Goal: Check status

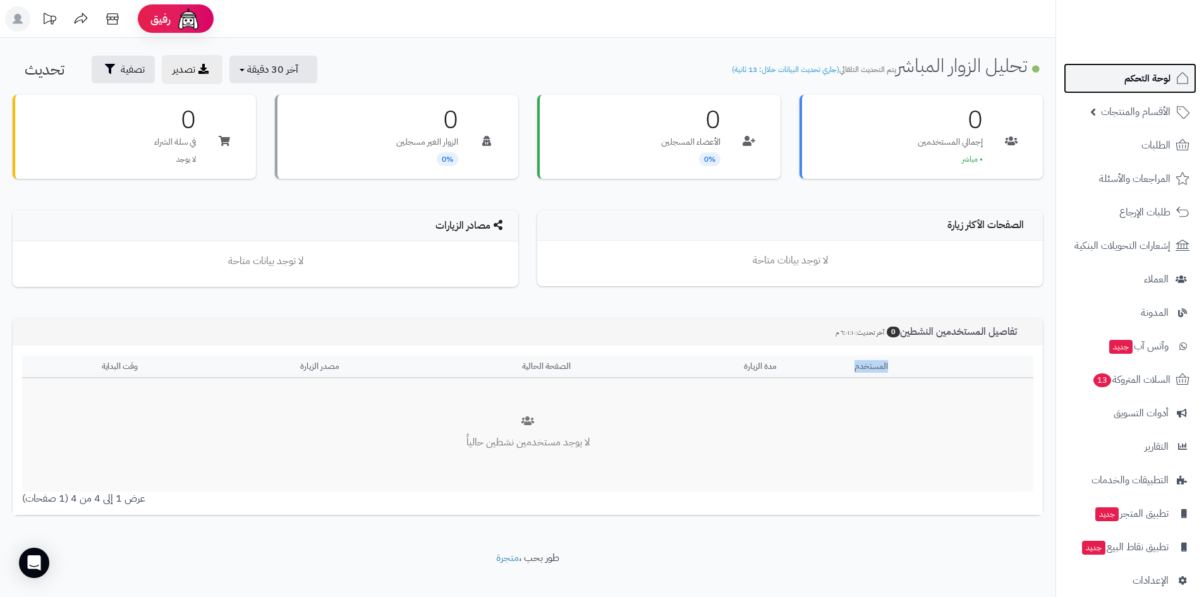
click at [1143, 76] on span "لوحة التحكم" at bounding box center [1147, 79] width 46 height 18
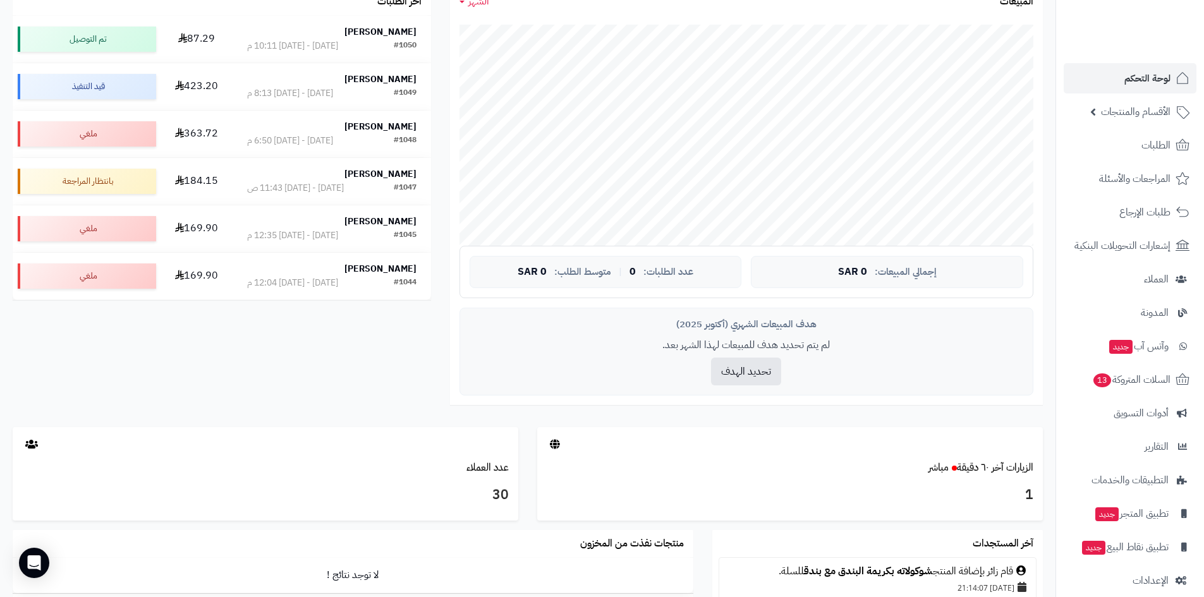
scroll to position [253, 0]
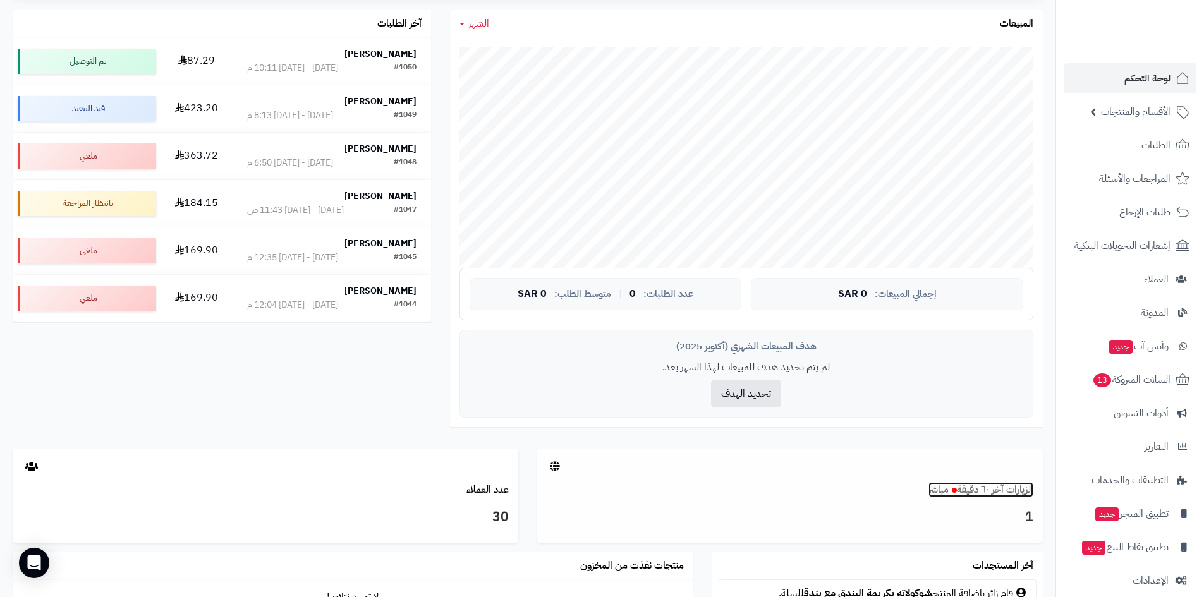
click at [997, 487] on link "الزيارات آخر ٦٠ دقيقة مباشر" at bounding box center [980, 489] width 105 height 15
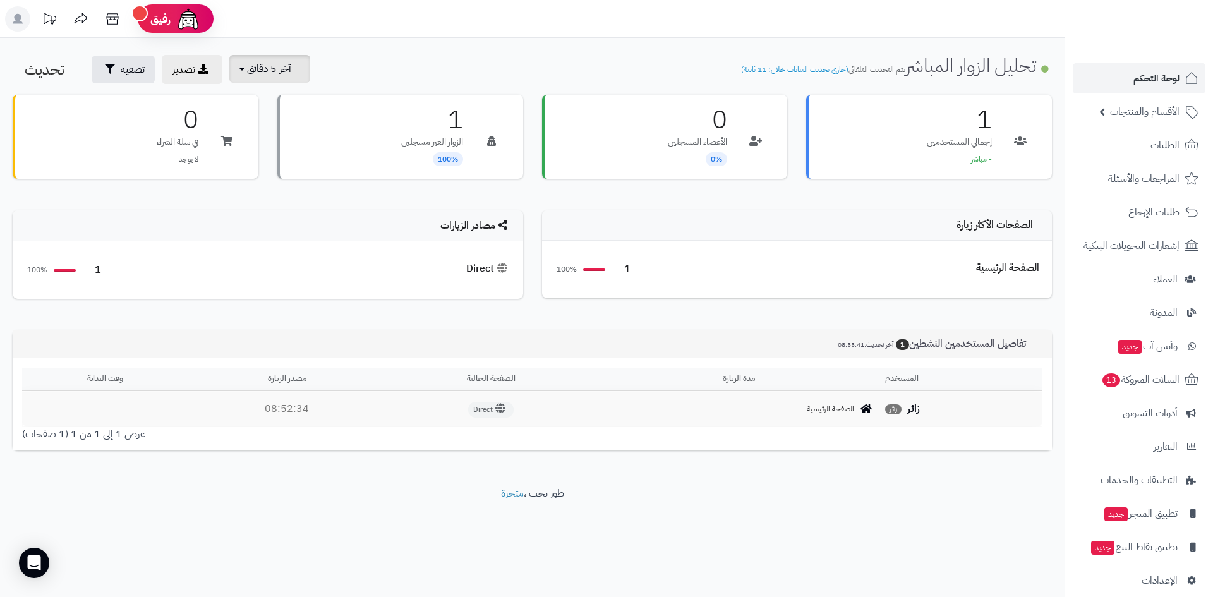
click at [272, 69] on span "آخر 5 دقائق" at bounding box center [269, 68] width 44 height 15
click at [296, 149] on link "آخر 30 دقيقة" at bounding box center [277, 149] width 101 height 25
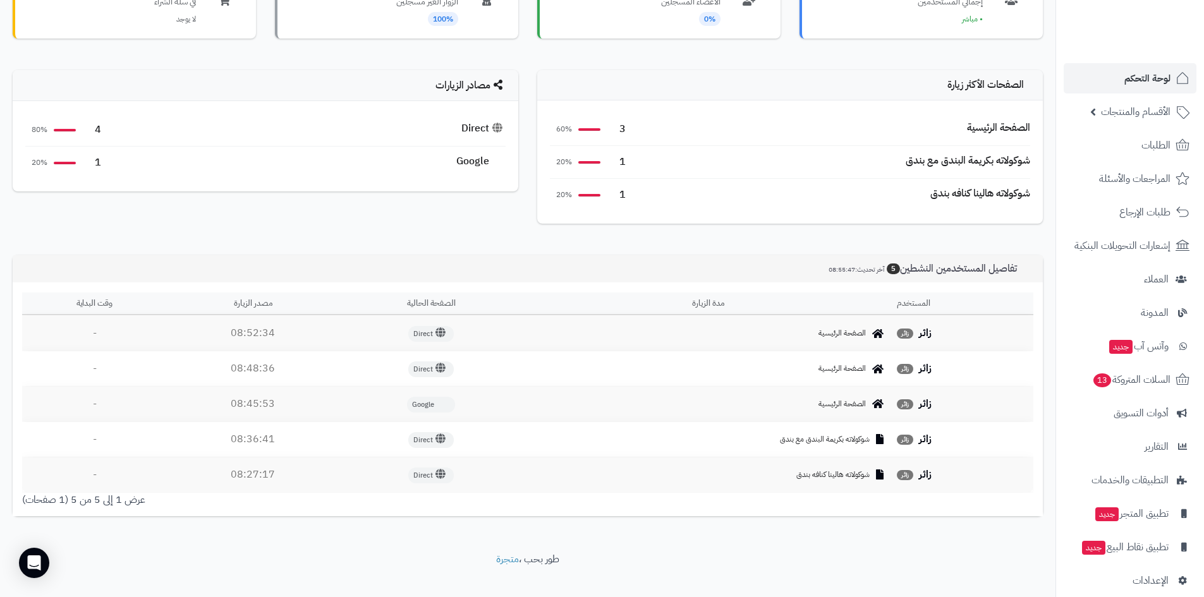
scroll to position [159, 0]
